Goal: Information Seeking & Learning: Learn about a topic

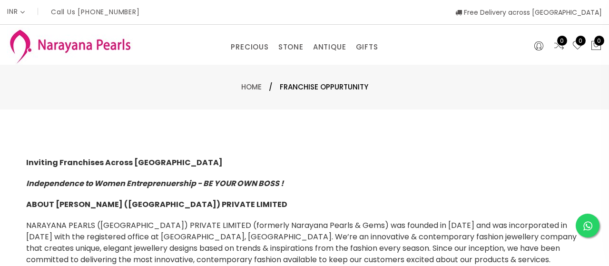
select select "INR"
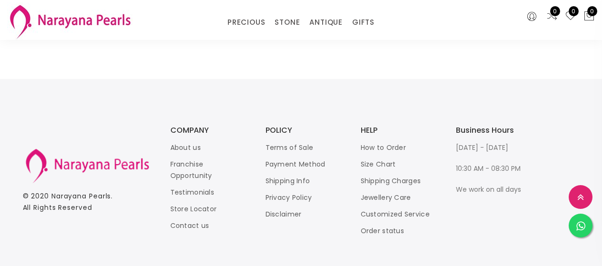
scroll to position [1059, 0]
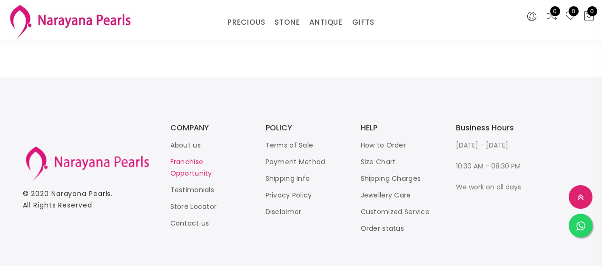
click at [195, 157] on link "Franchise Opportunity" at bounding box center [191, 167] width 42 height 21
click at [185, 140] on link "About us" at bounding box center [185, 145] width 30 height 10
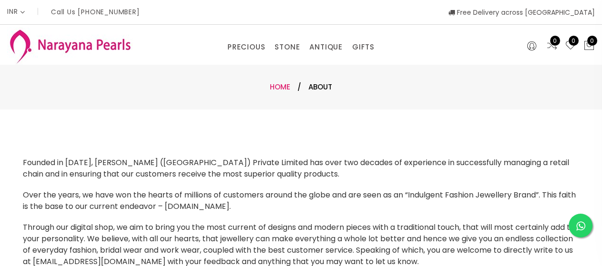
click at [282, 87] on link "Home" at bounding box center [280, 87] width 20 height 10
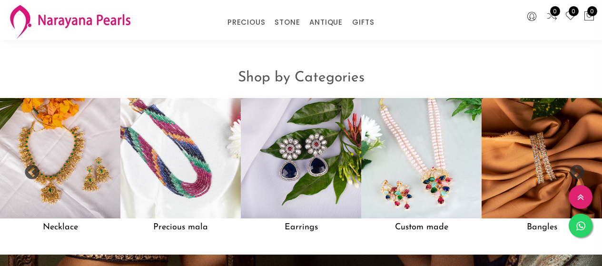
scroll to position [2059, 0]
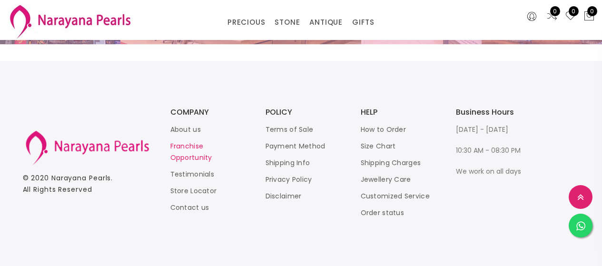
click at [183, 147] on link "Franchise Opportunity" at bounding box center [191, 151] width 42 height 21
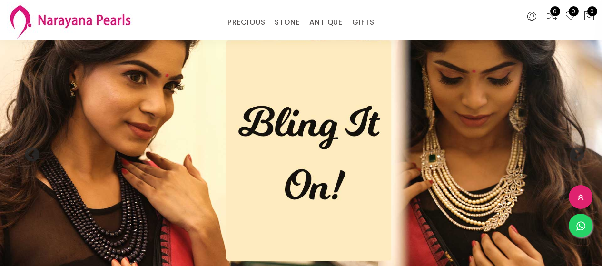
scroll to position [2052, 0]
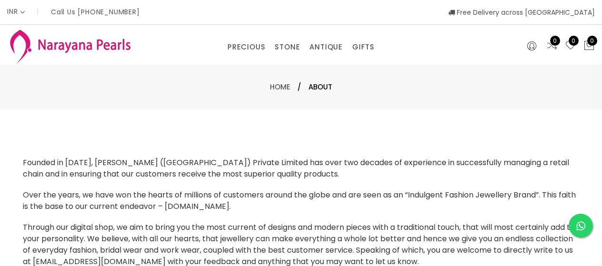
scroll to position [1059, 0]
